Goal: Information Seeking & Learning: Learn about a topic

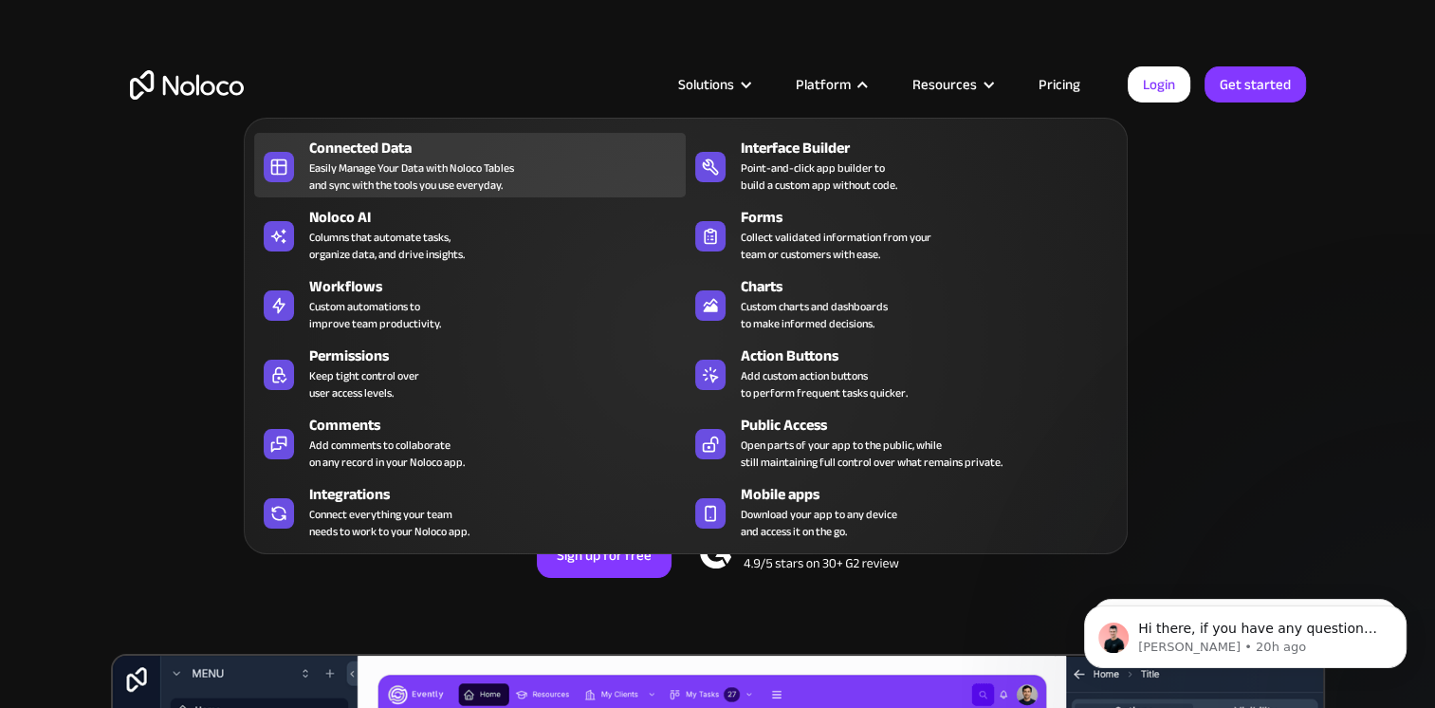
click at [388, 165] on div "Easily Manage Your Data with Noloco Tables and sync with the tools you use ever…" at bounding box center [411, 176] width 205 height 34
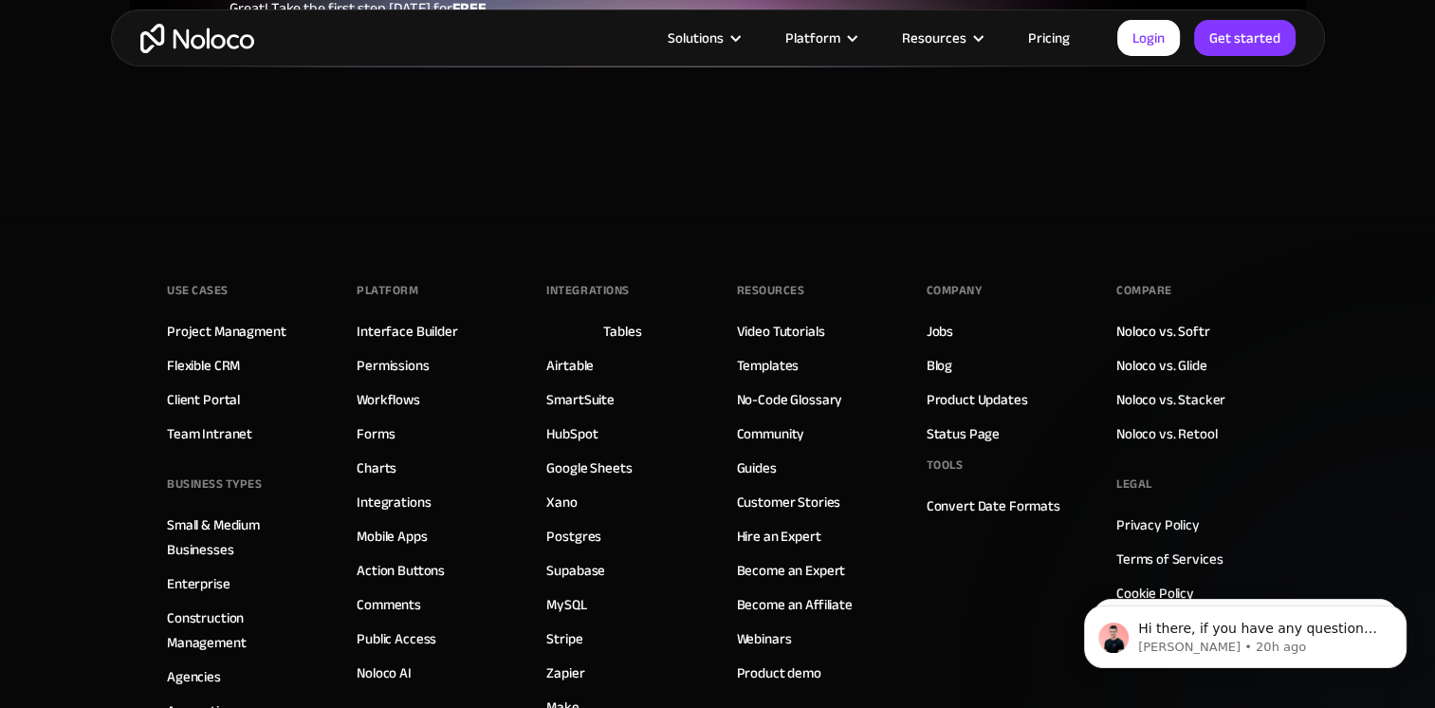
scroll to position [5218, 0]
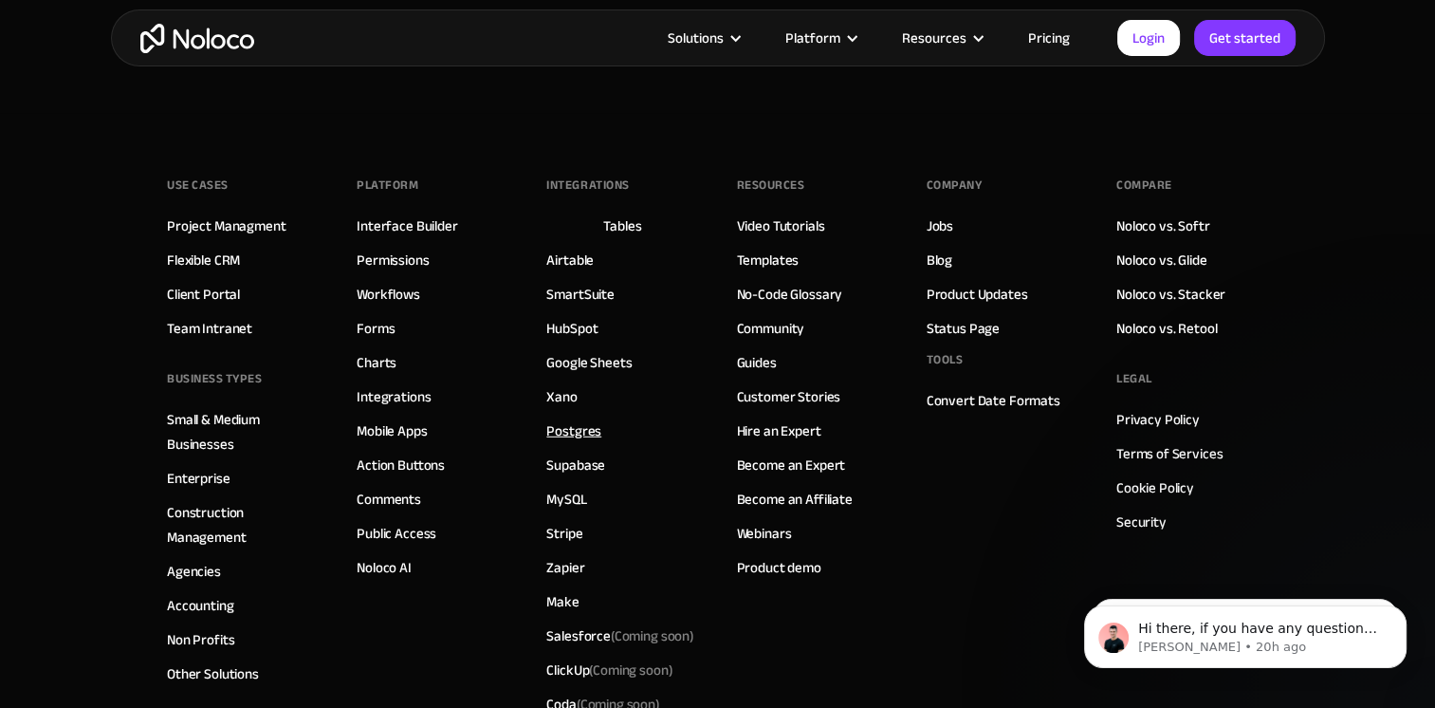
click at [590, 431] on link "Postgres" at bounding box center [573, 430] width 55 height 25
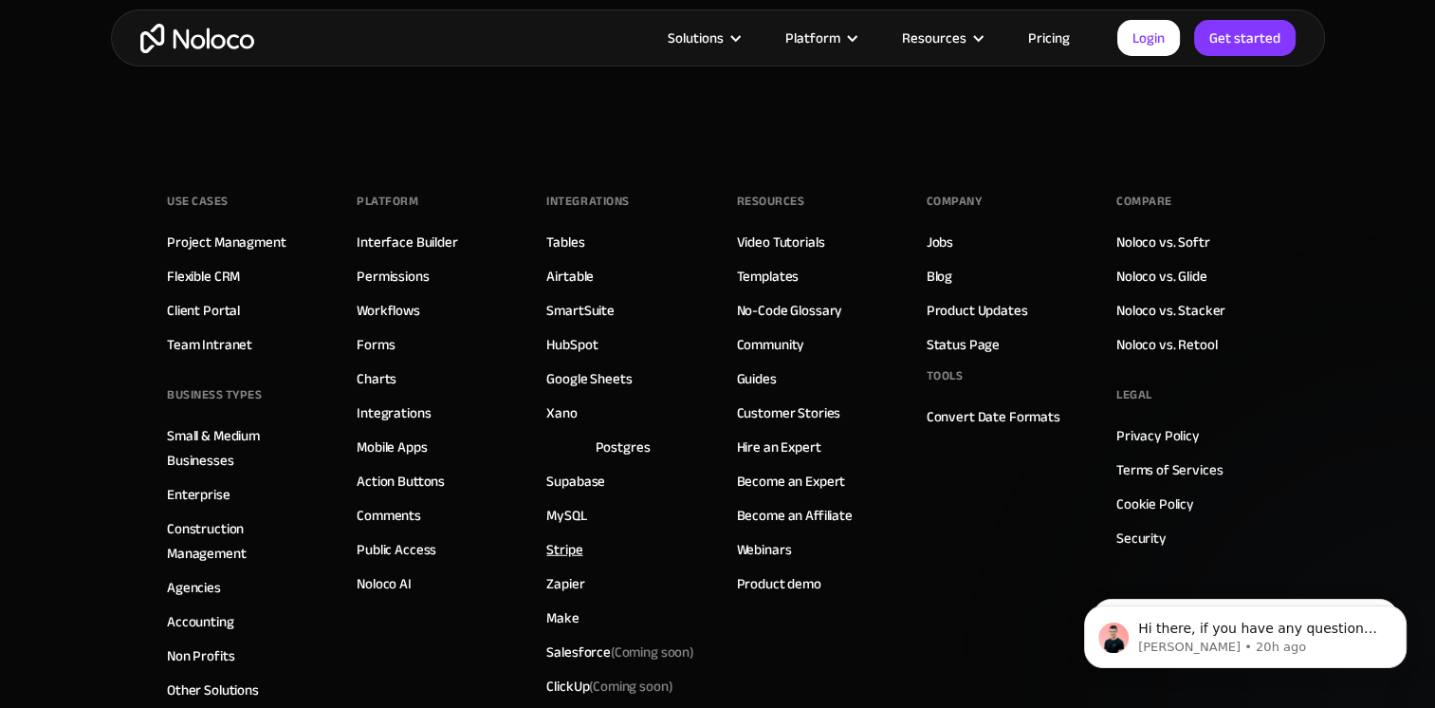
click at [579, 545] on link "Stripe" at bounding box center [564, 549] width 36 height 25
